Goal: Browse casually: Explore the website without a specific task or goal

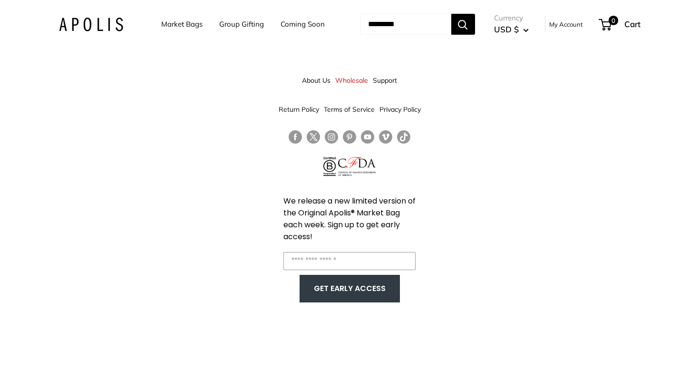
click at [194, 26] on link "Market Bags" at bounding box center [181, 24] width 41 height 13
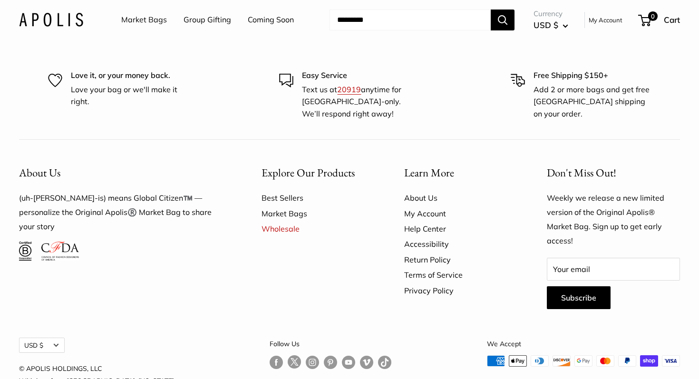
scroll to position [2356, 0]
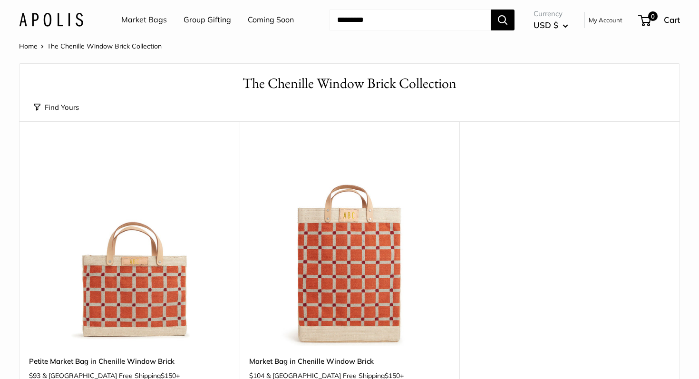
scroll to position [75, 0]
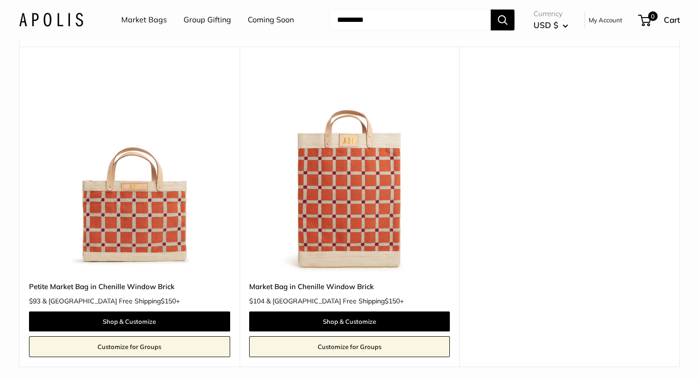
click at [0, 0] on img at bounding box center [0, 0] width 0 height 0
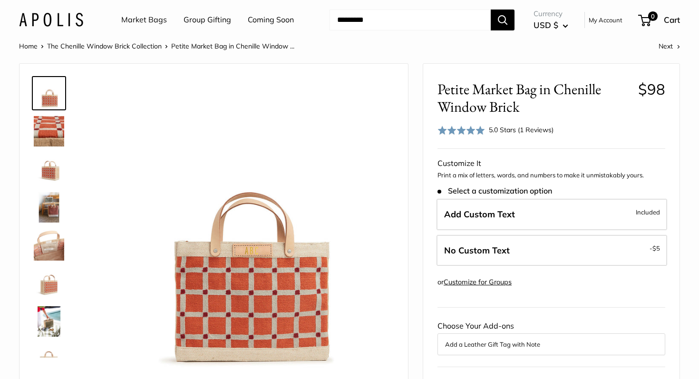
click at [54, 184] on img at bounding box center [49, 169] width 30 height 30
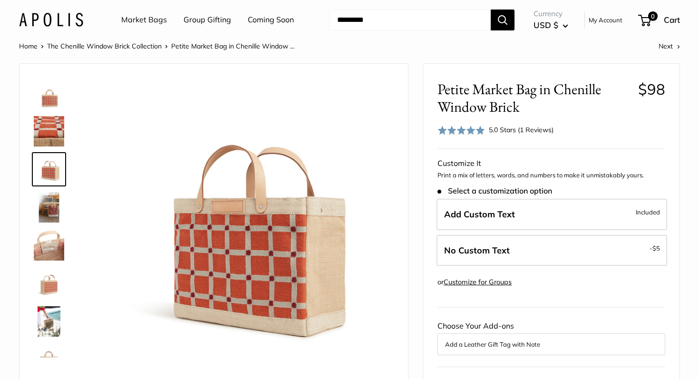
click at [53, 198] on img at bounding box center [49, 207] width 30 height 30
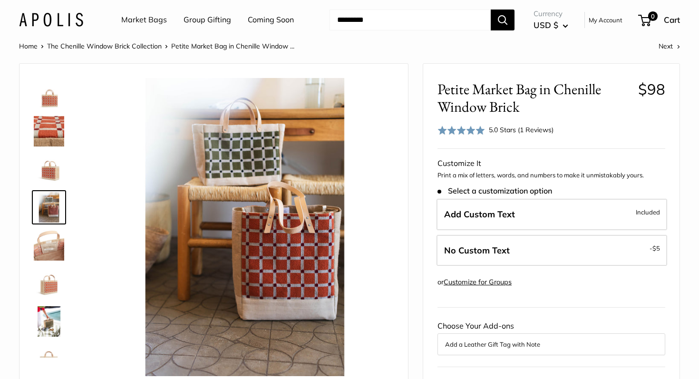
click at [52, 220] on img at bounding box center [49, 207] width 30 height 30
click at [52, 241] on img at bounding box center [49, 245] width 30 height 30
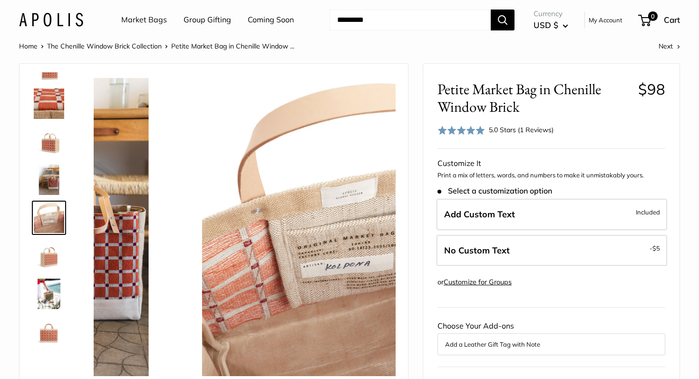
scroll to position [29, 0]
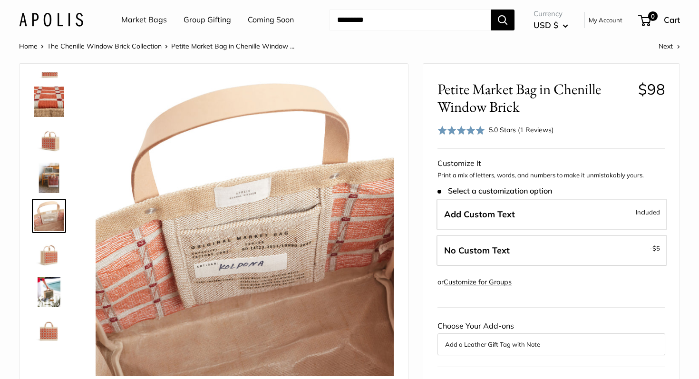
click at [54, 262] on img at bounding box center [49, 254] width 30 height 30
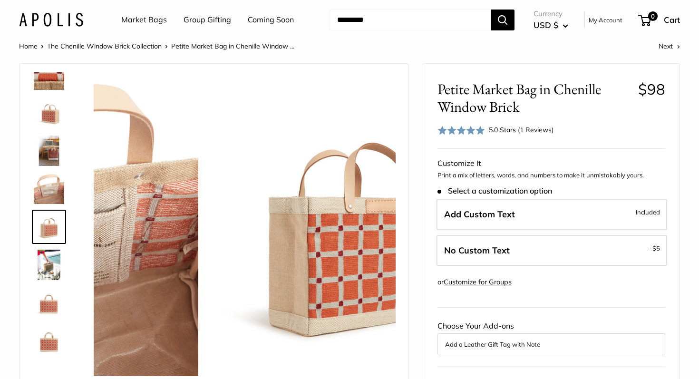
scroll to position [61, 0]
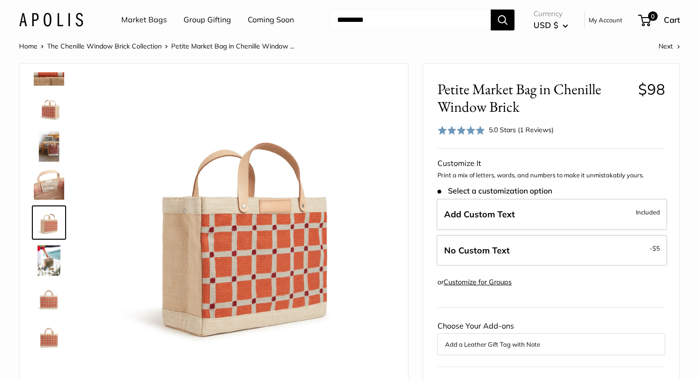
click at [54, 272] on img at bounding box center [49, 260] width 30 height 30
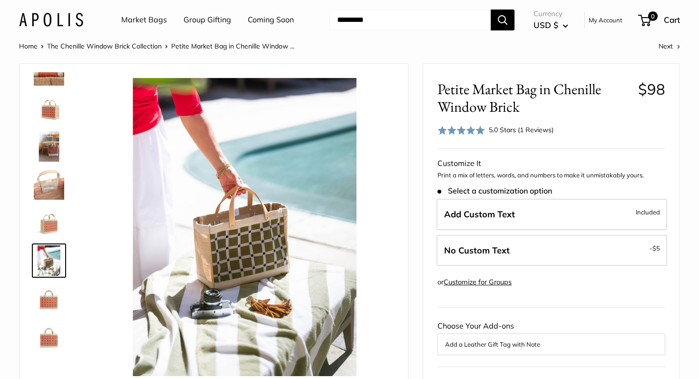
click at [45, 193] on img at bounding box center [49, 184] width 30 height 30
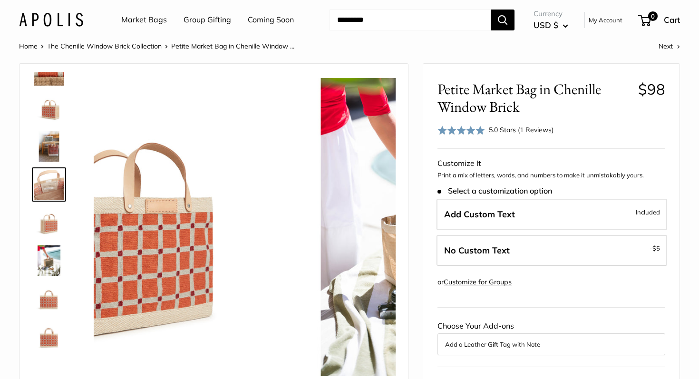
scroll to position [29, 0]
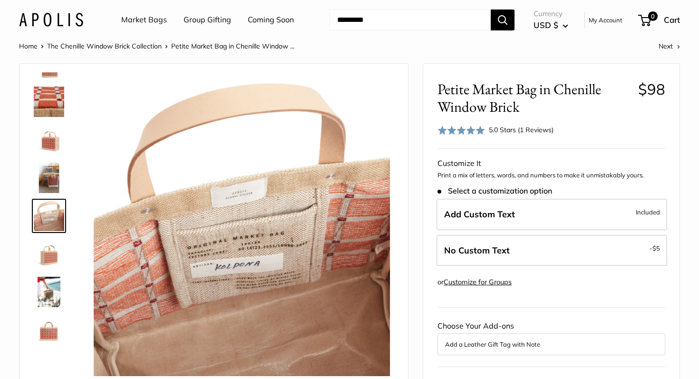
click at [54, 168] on img at bounding box center [49, 178] width 30 height 30
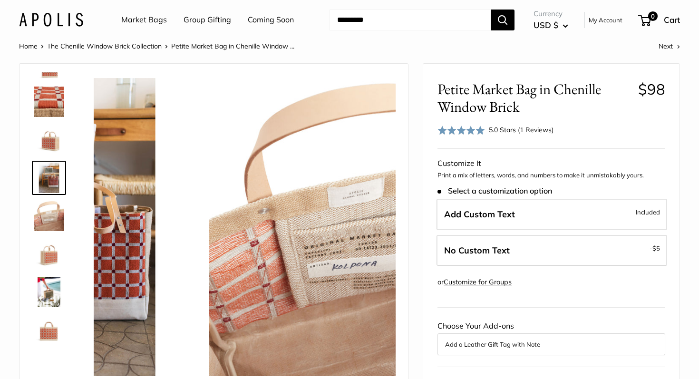
scroll to position [0, 0]
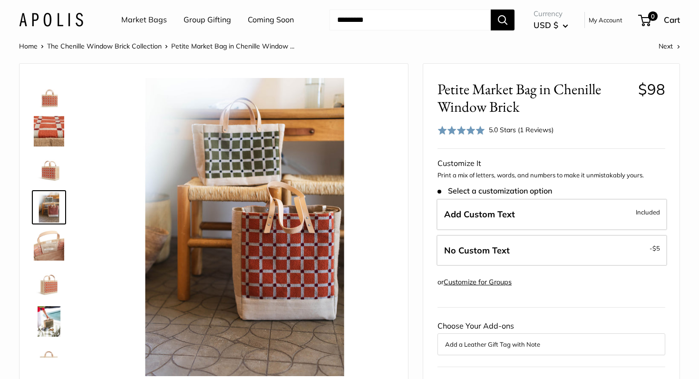
click at [203, 19] on link "Group Gifting" at bounding box center [208, 20] width 48 height 14
click at [264, 21] on link "Coming Soon" at bounding box center [271, 20] width 46 height 14
